Goal: Task Accomplishment & Management: Use online tool/utility

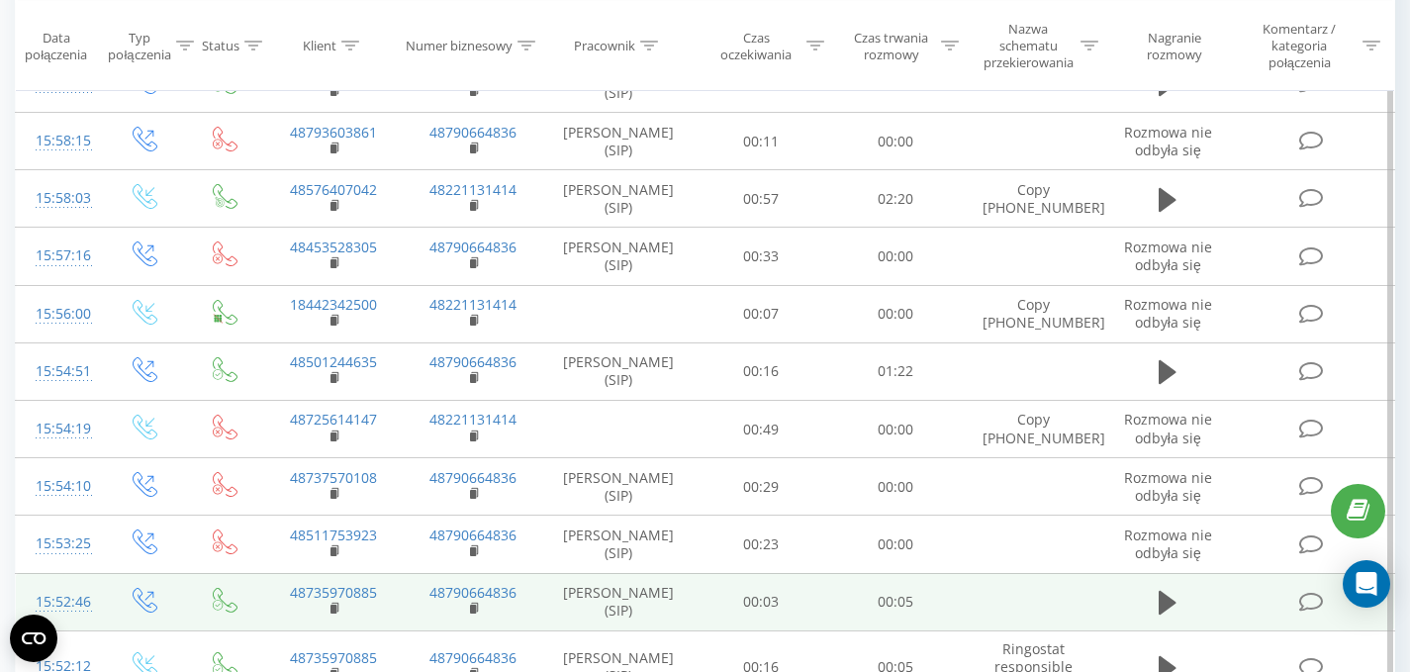
scroll to position [828, 0]
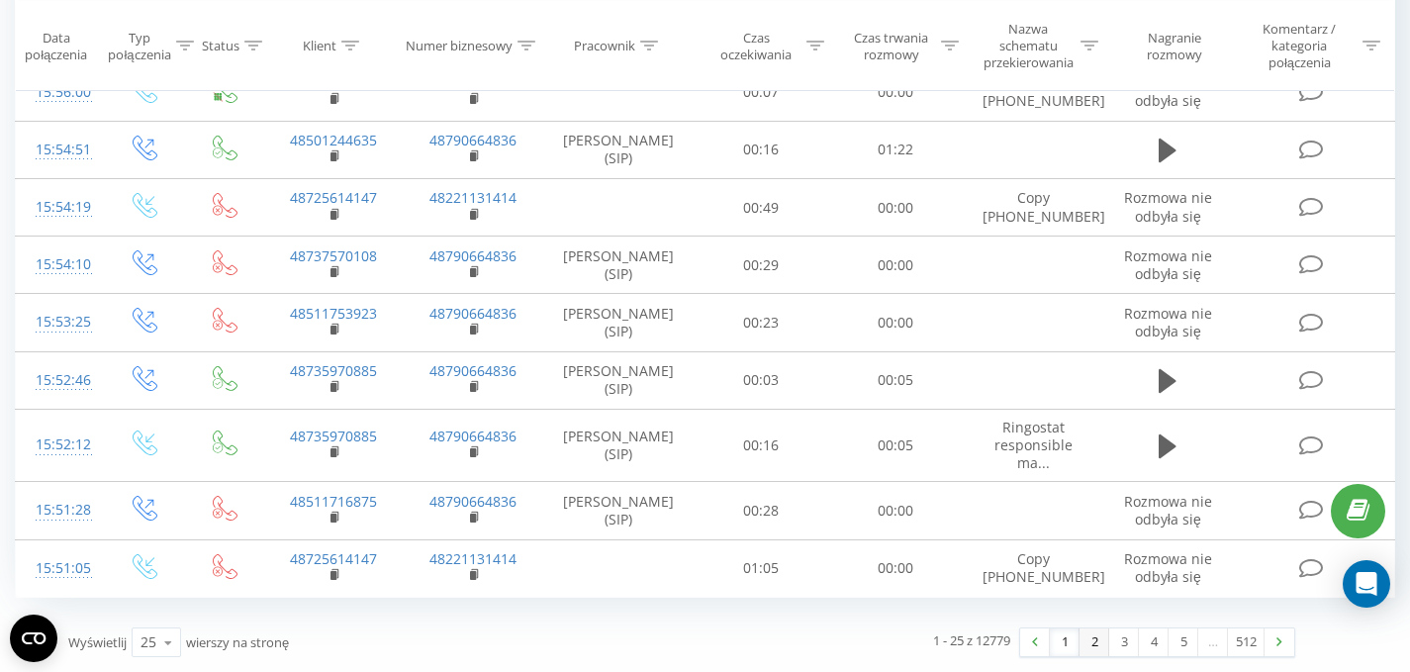
click at [1097, 646] on link "2" at bounding box center [1094, 642] width 30 height 28
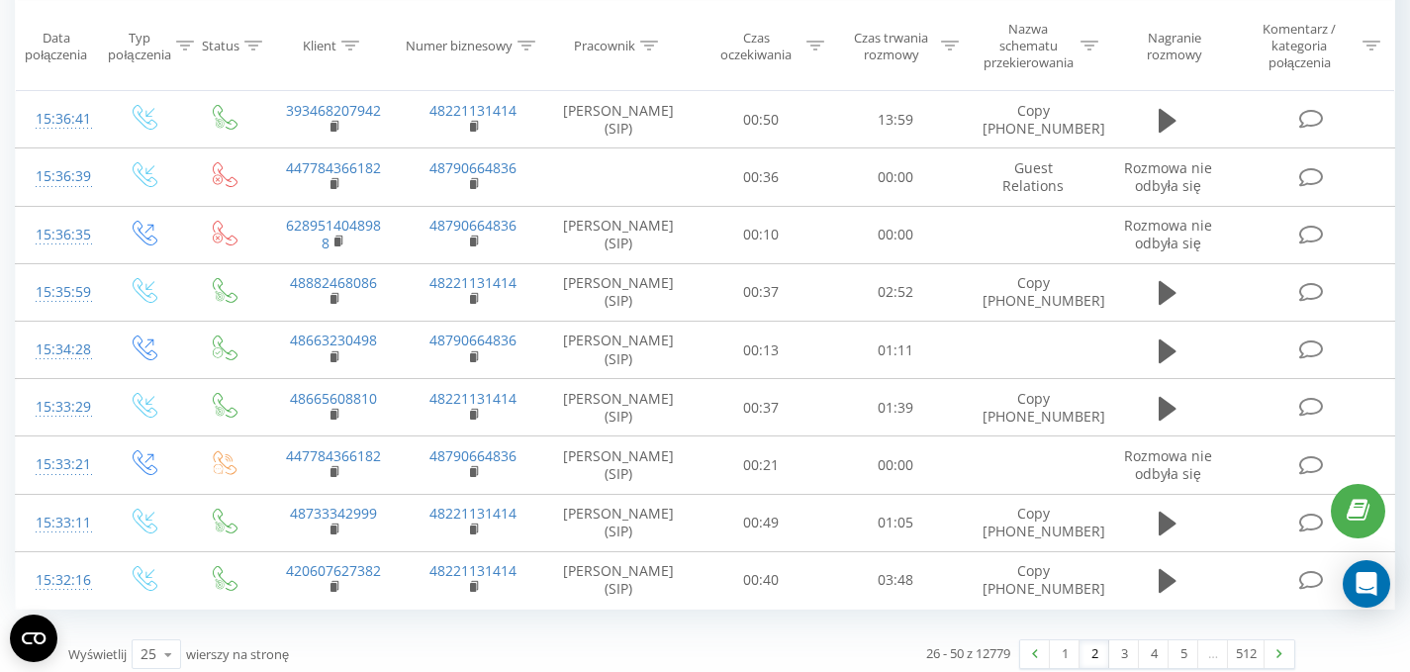
scroll to position [1155, 0]
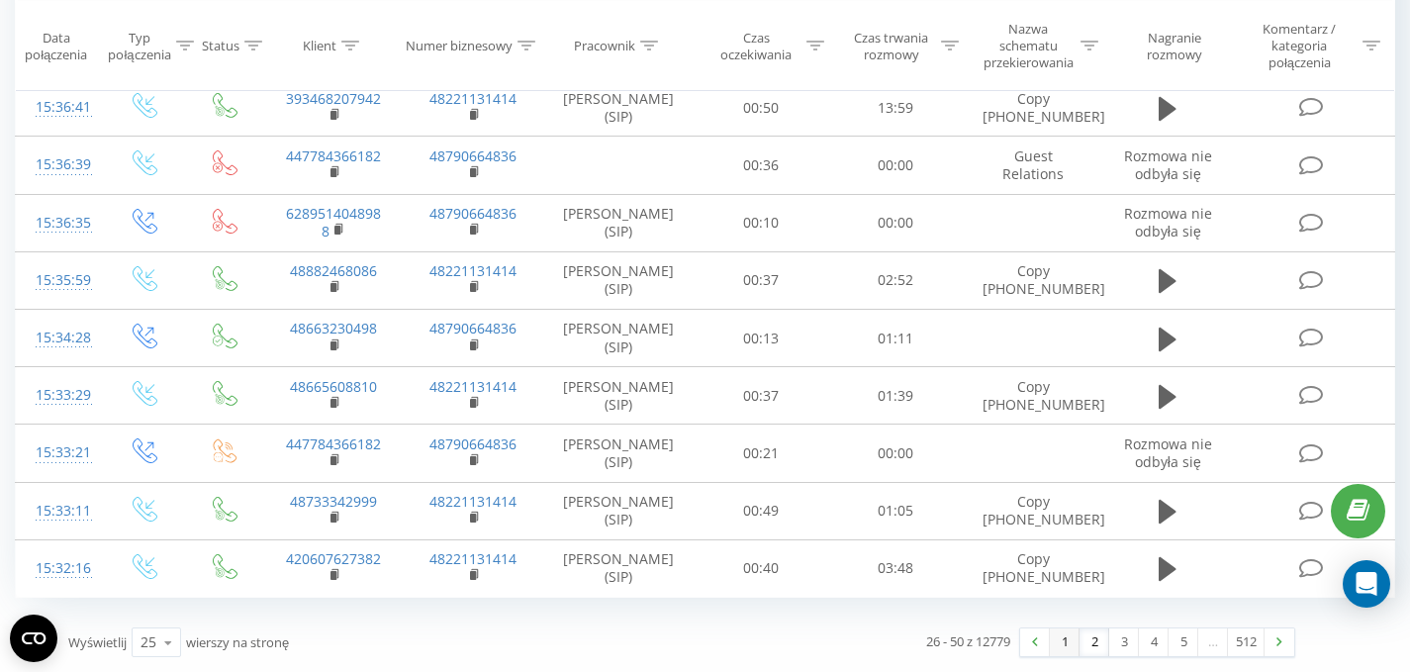
click at [1064, 649] on link "1" at bounding box center [1065, 642] width 30 height 28
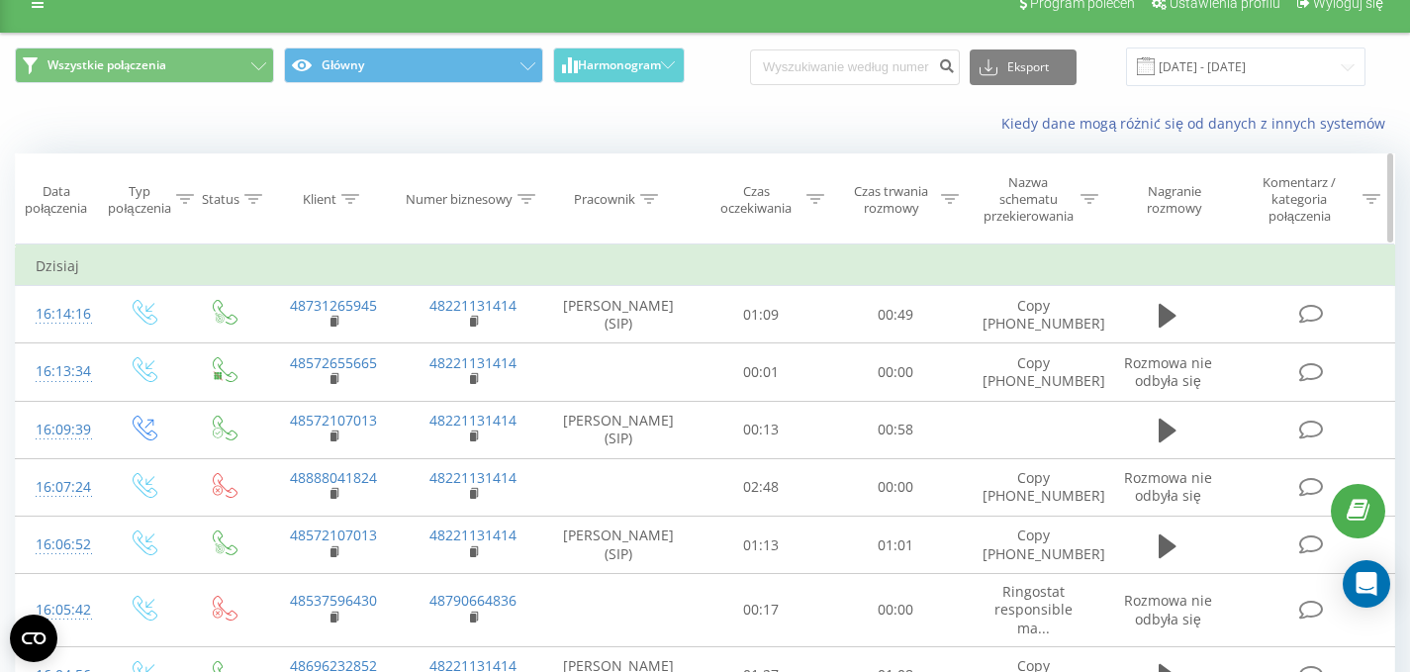
scroll to position [27, 0]
click at [1198, 69] on input "[DATE] - [DATE]" at bounding box center [1245, 66] width 239 height 39
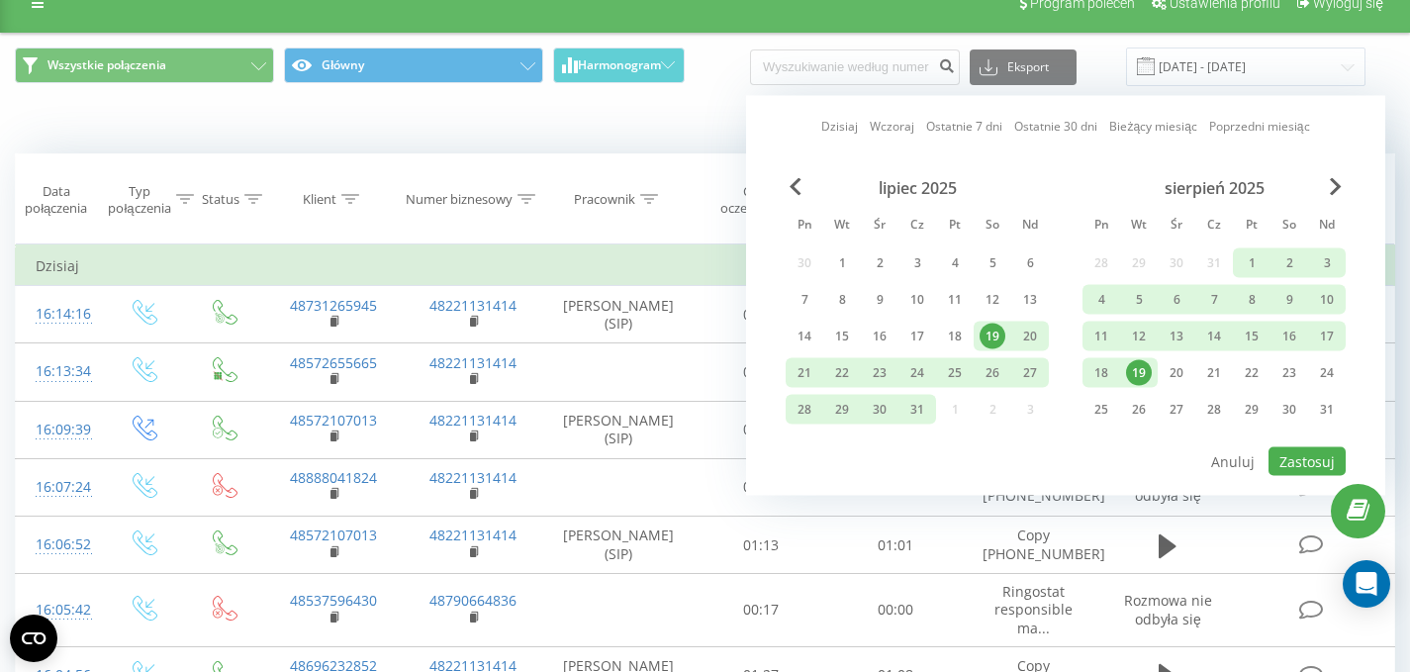
drag, startPoint x: 514, startPoint y: 134, endPoint x: 461, endPoint y: 119, distance: 54.5
click at [509, 132] on div "Kiedy dane mogą różnić się od danych z innych systemów" at bounding box center [705, 123] width 1408 height 47
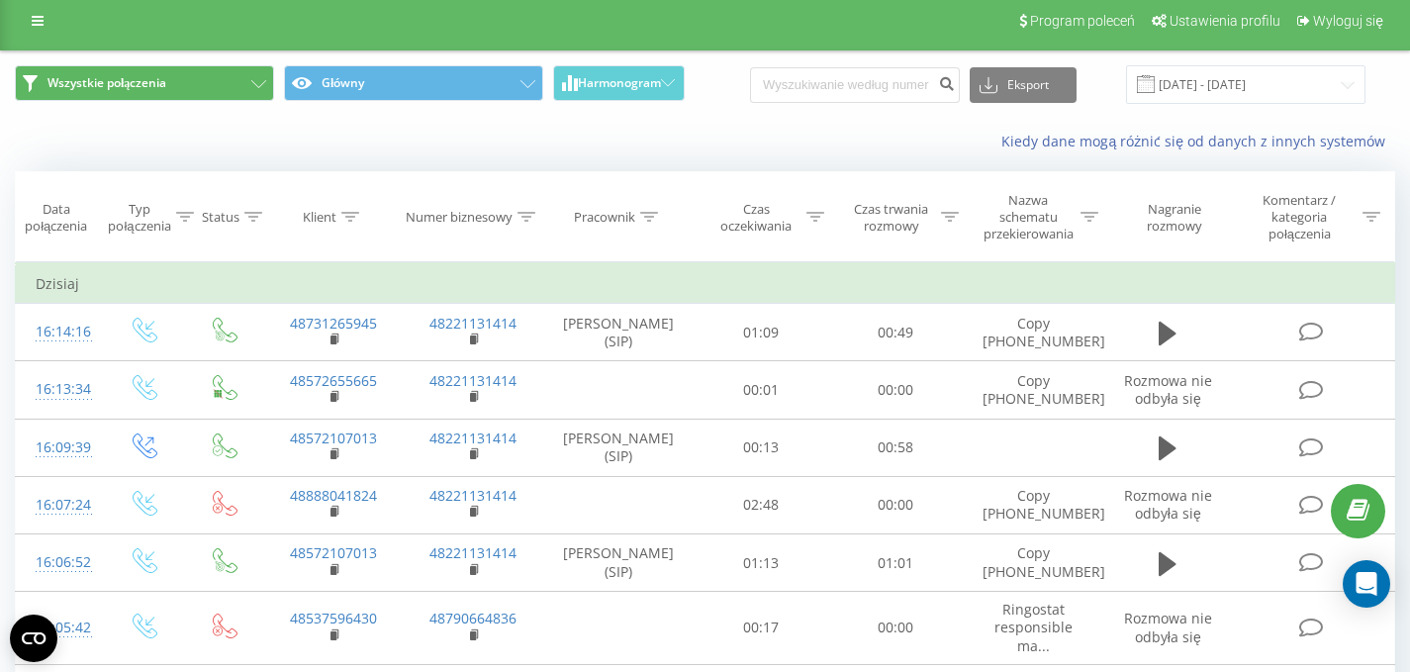
scroll to position [0, 0]
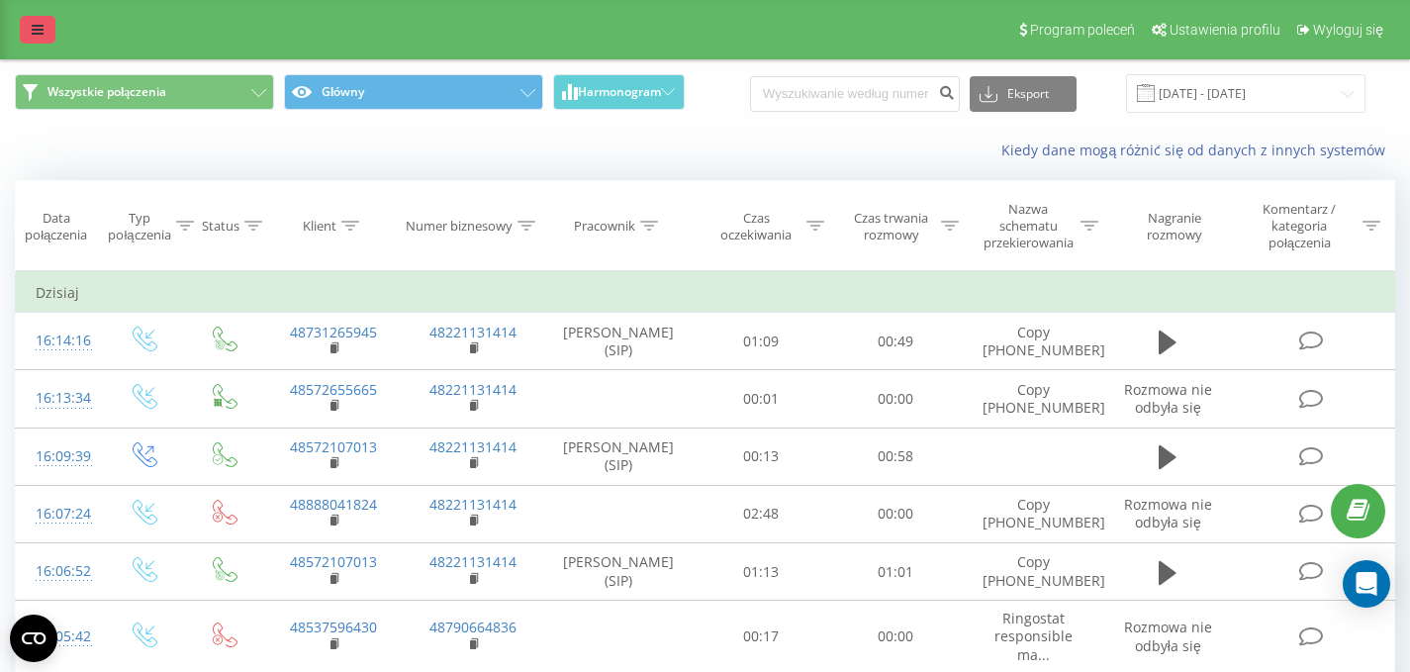
click at [43, 40] on link at bounding box center [38, 30] width 36 height 28
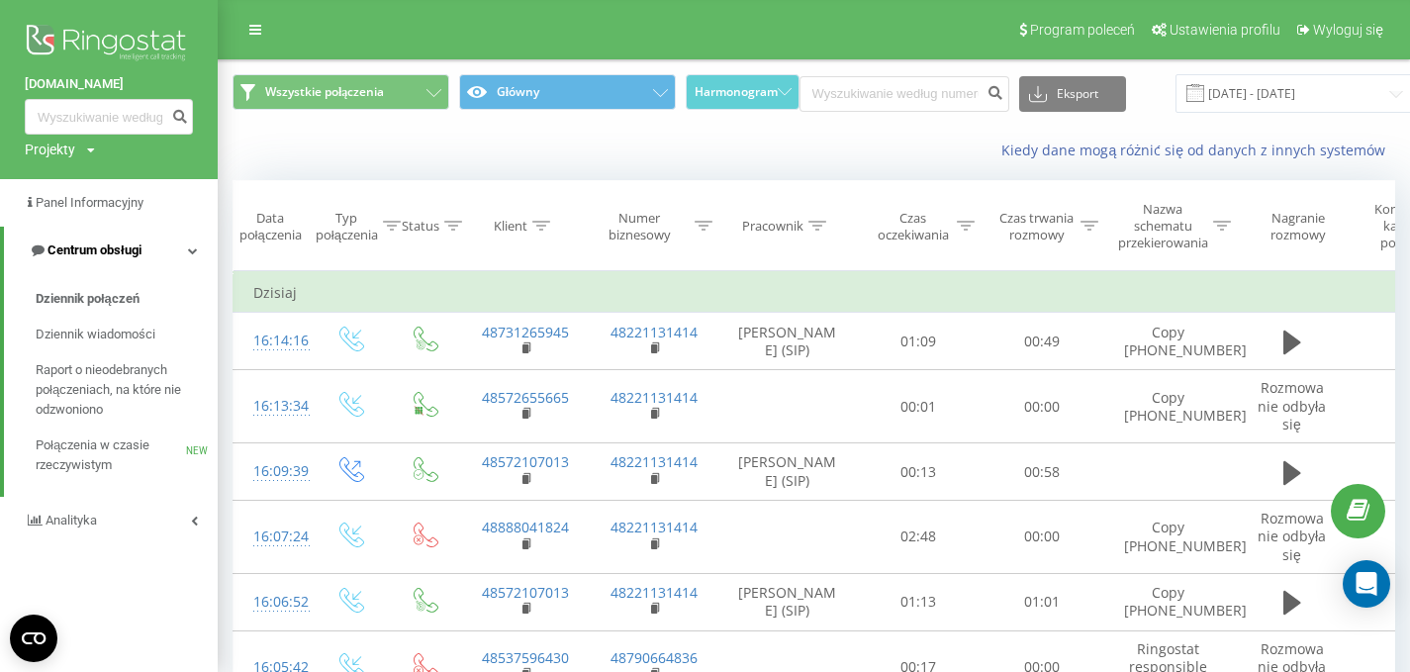
click at [189, 249] on icon at bounding box center [193, 250] width 10 height 10
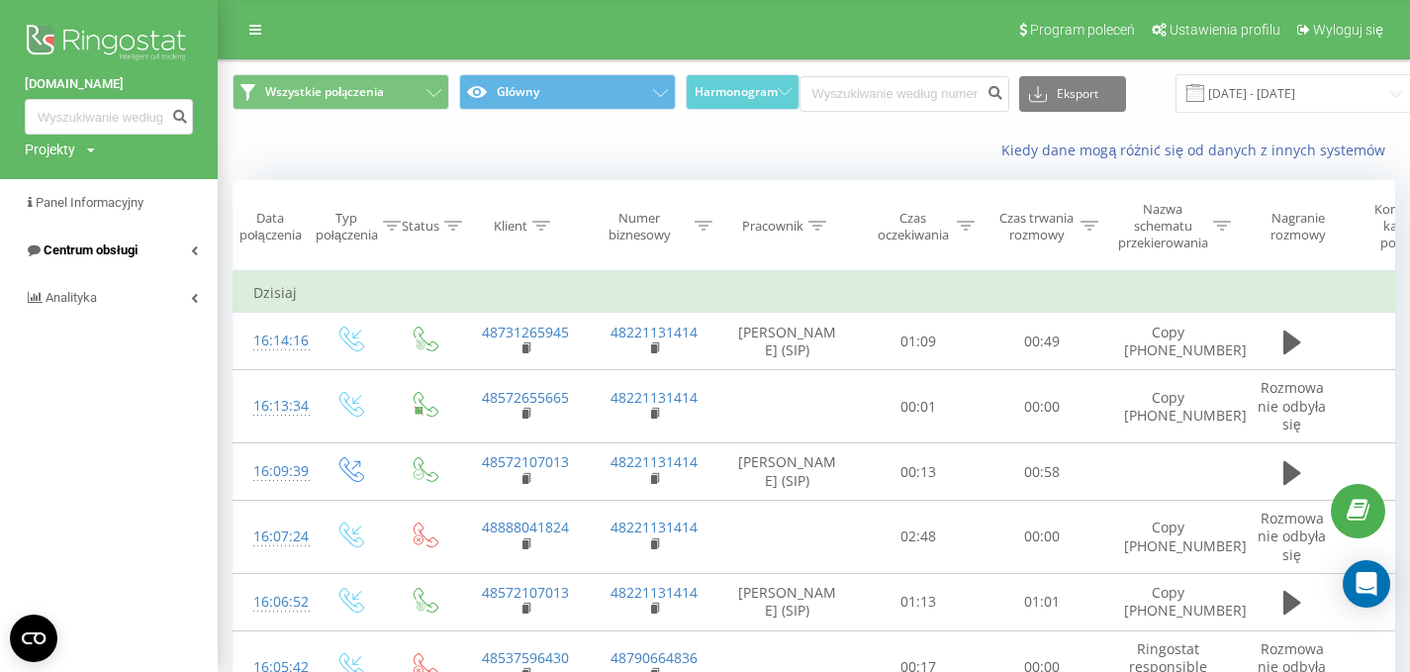
click at [189, 252] on link "Centrum obsługi" at bounding box center [109, 250] width 218 height 47
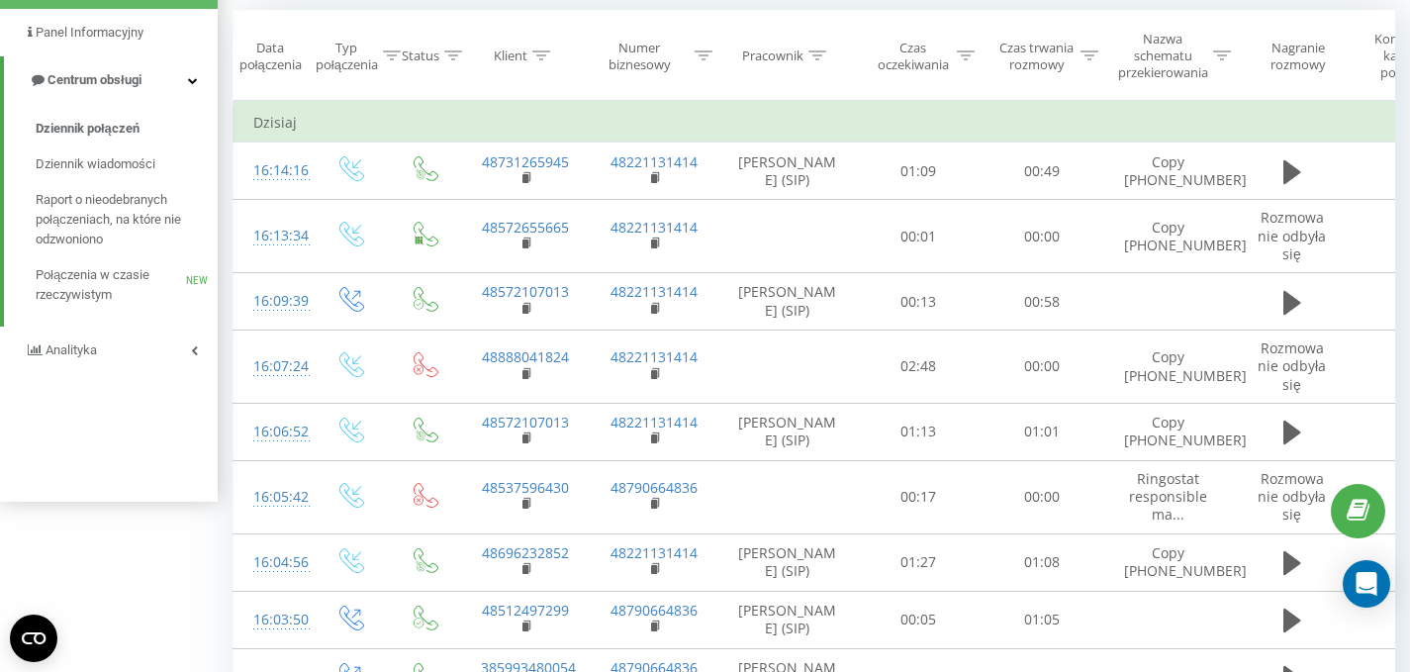
scroll to position [245, 0]
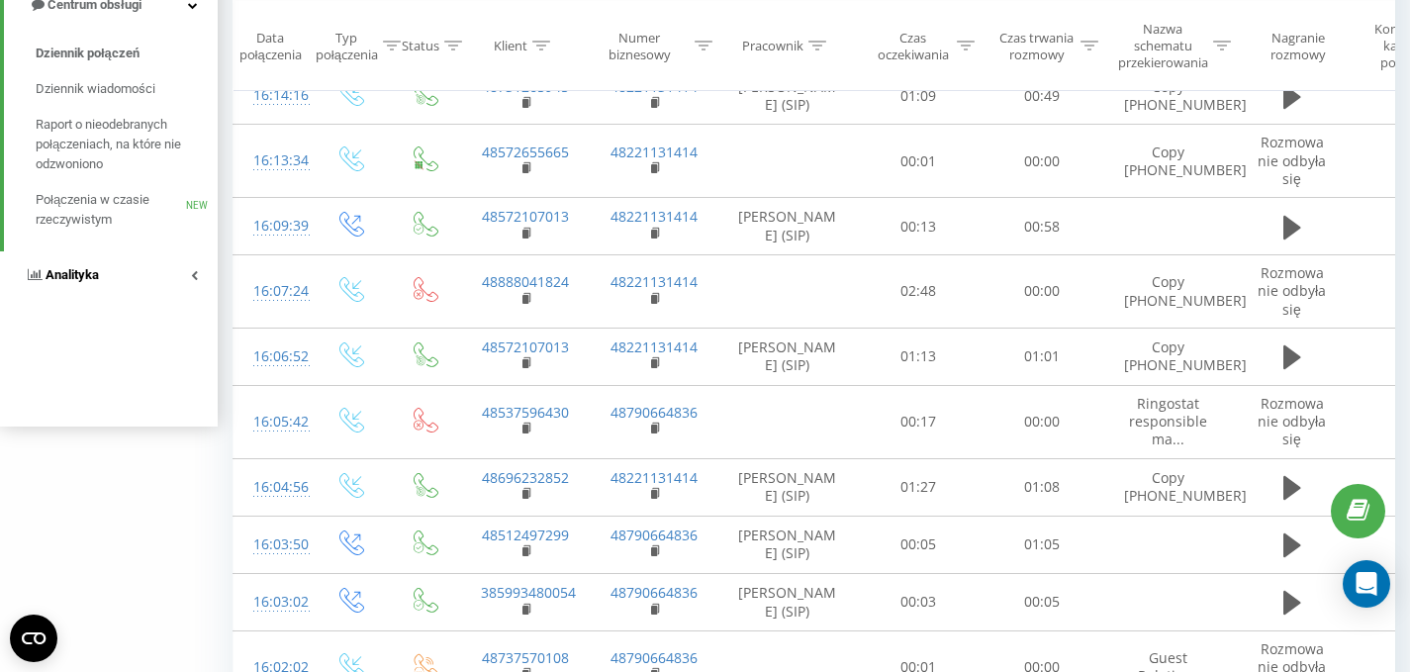
click at [195, 276] on icon at bounding box center [194, 275] width 7 height 10
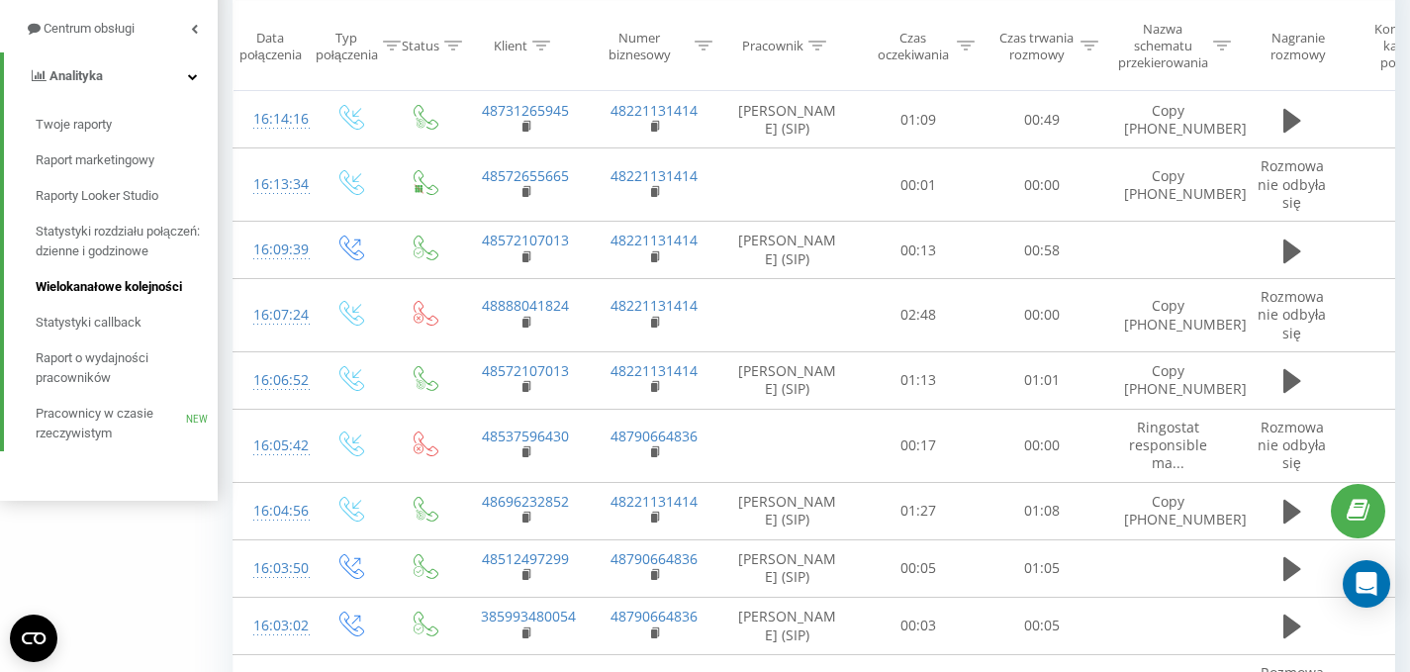
scroll to position [216, 0]
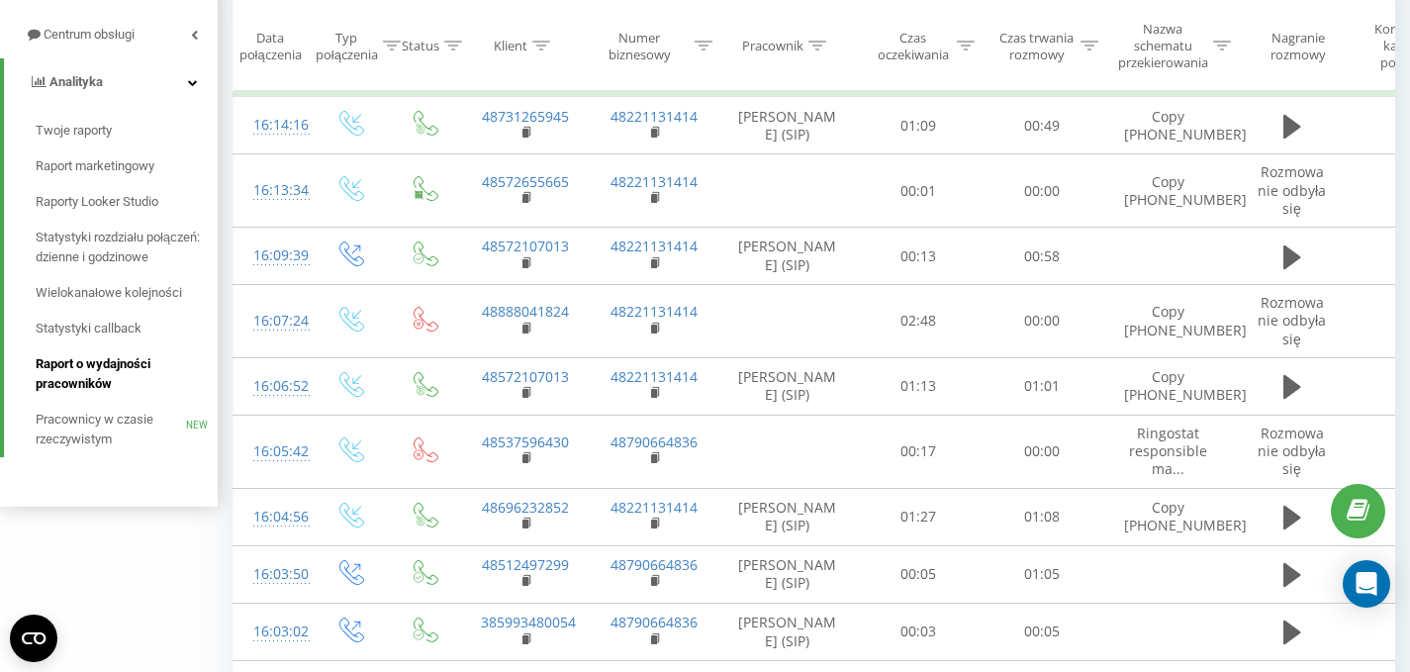
click at [88, 374] on span "Raport o wydajności pracowników" at bounding box center [122, 374] width 172 height 40
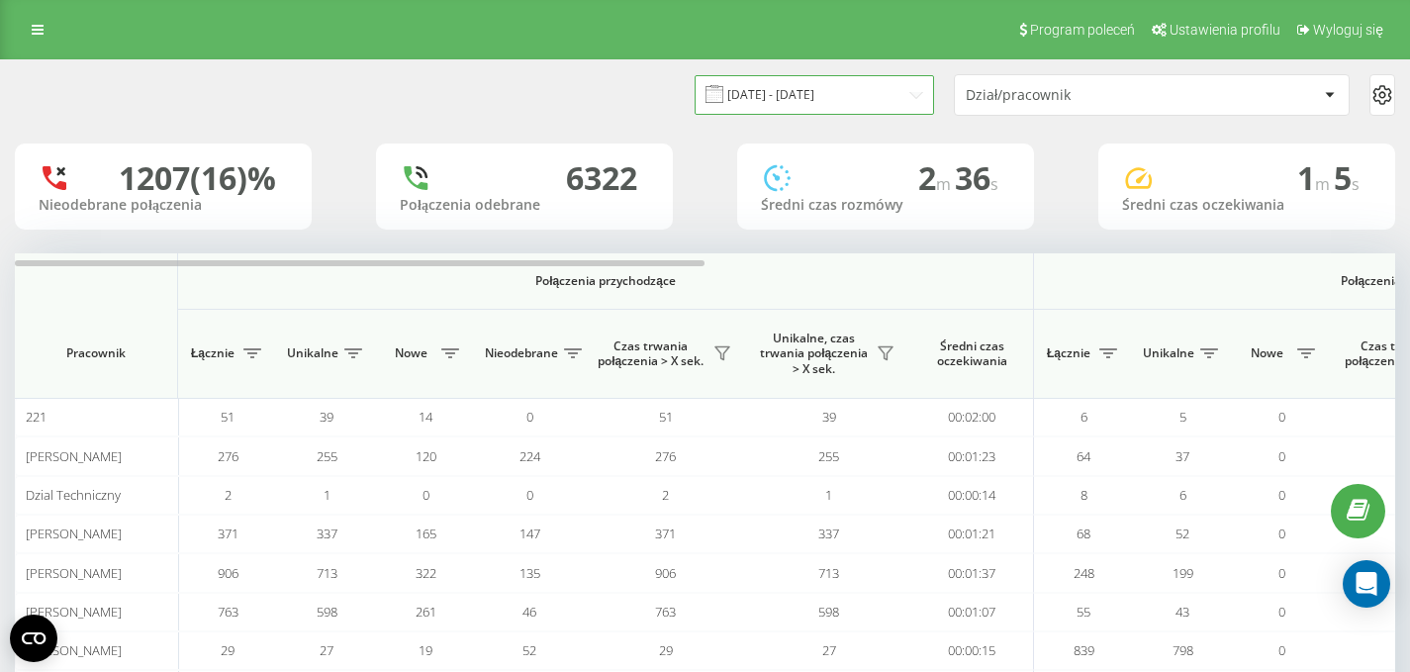
click at [808, 98] on input "[DATE] - [DATE]" at bounding box center [814, 94] width 239 height 39
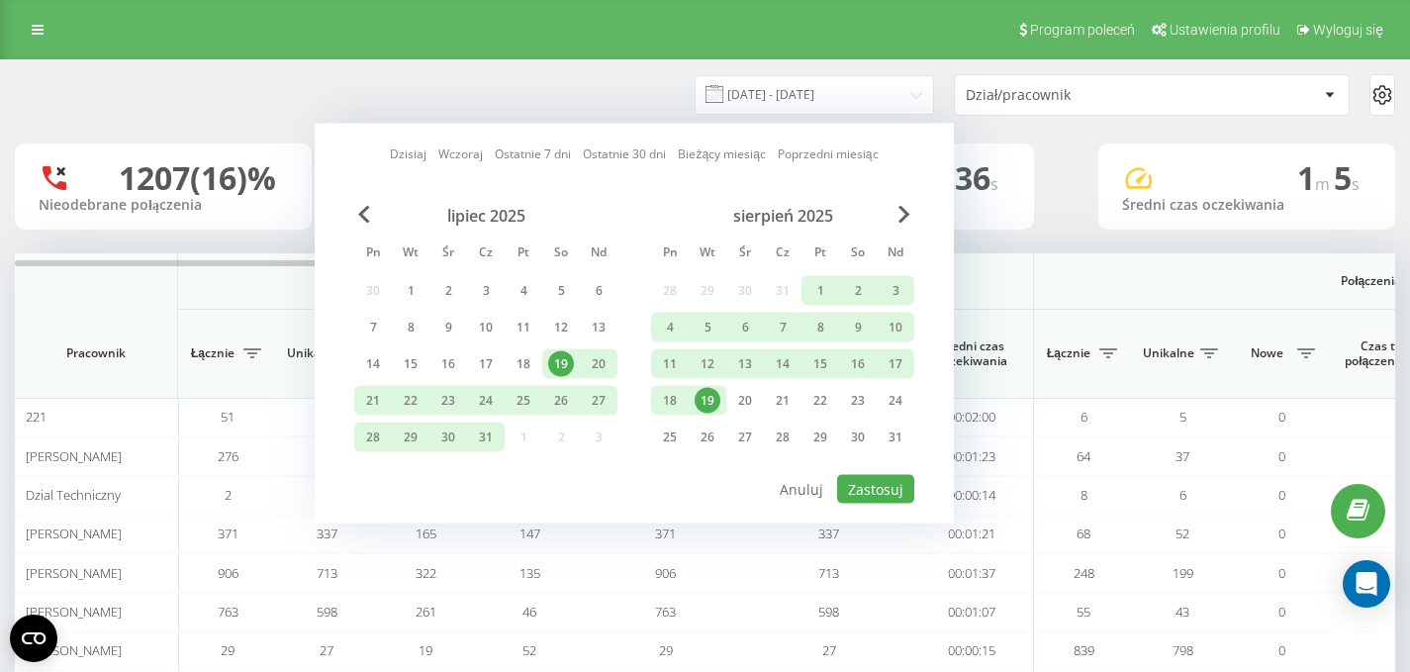
click at [706, 399] on div "19" at bounding box center [708, 401] width 26 height 26
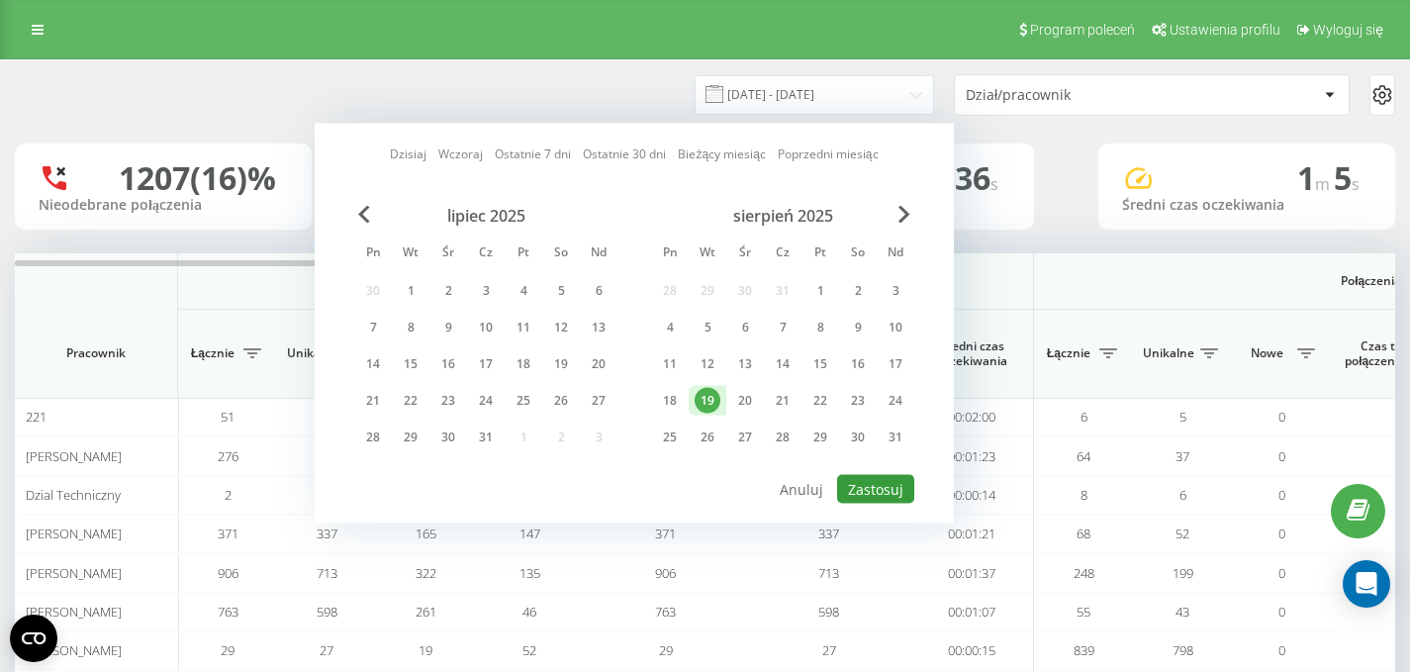
click at [881, 493] on button "Zastosuj" at bounding box center [875, 489] width 77 height 29
type input "[DATE] - [DATE]"
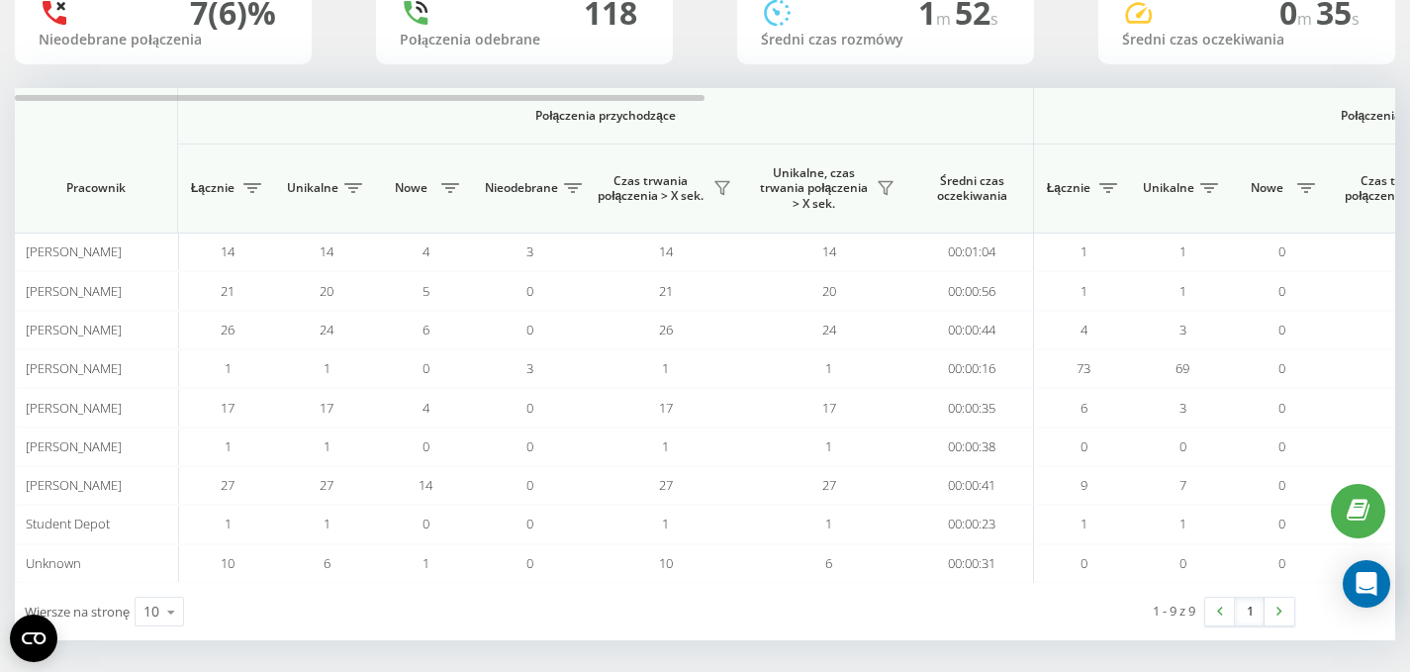
scroll to position [173, 0]
